Goal: Task Accomplishment & Management: Manage account settings

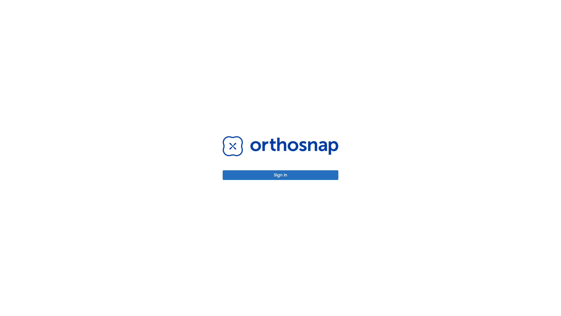
click at [281, 175] on button "Sign in" at bounding box center [281, 175] width 116 height 10
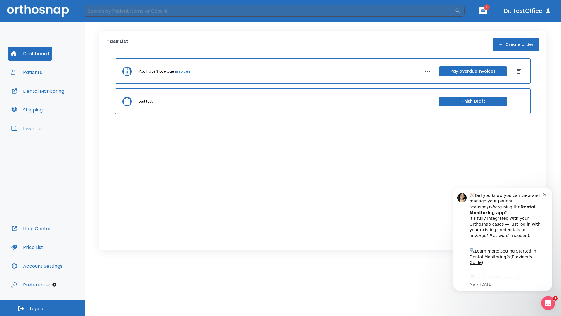
click at [42, 308] on span "Logout" at bounding box center [37, 308] width 15 height 6
